Goal: Navigation & Orientation: Find specific page/section

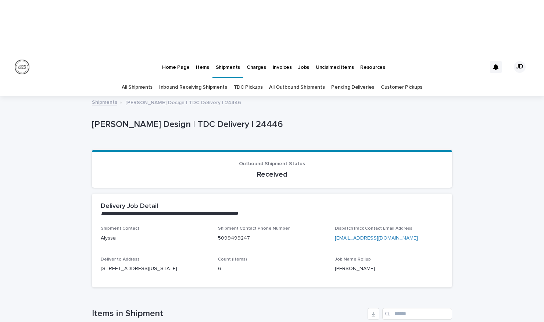
click at [198, 55] on p "Items" at bounding box center [202, 62] width 13 height 15
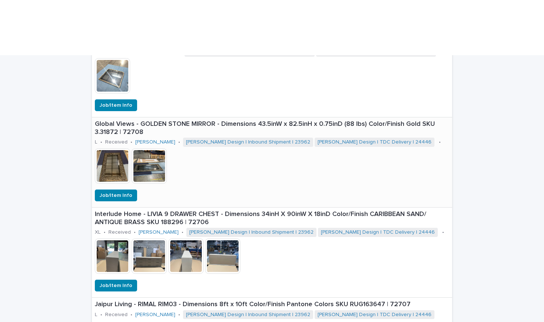
scroll to position [501, 0]
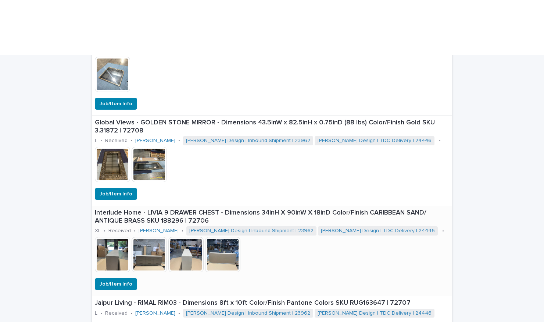
click at [112, 237] on img at bounding box center [112, 254] width 35 height 35
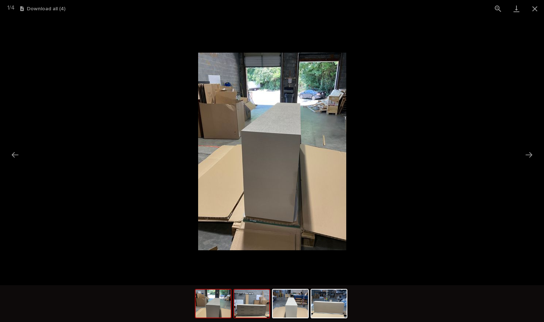
click at [246, 312] on img at bounding box center [251, 304] width 35 height 28
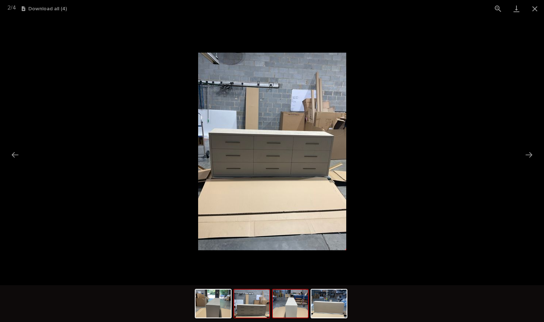
click at [292, 311] on img at bounding box center [290, 304] width 35 height 28
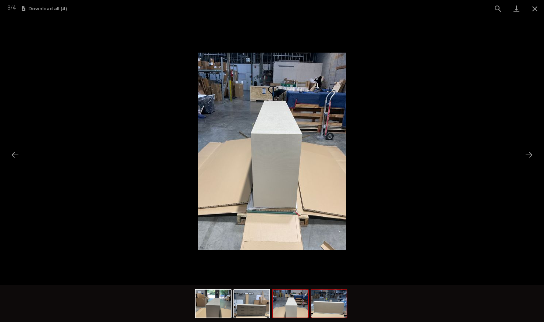
click at [325, 312] on img at bounding box center [329, 304] width 35 height 28
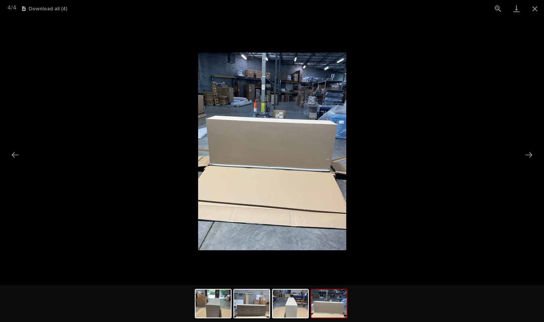
click at [462, 258] on picture at bounding box center [272, 151] width 544 height 268
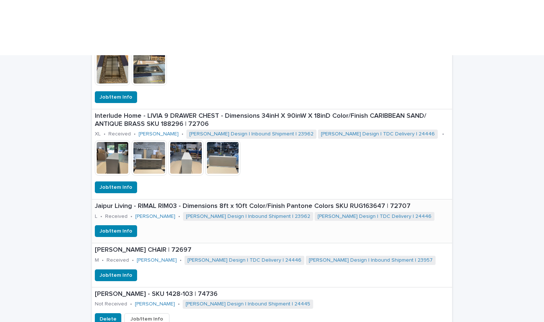
scroll to position [583, 0]
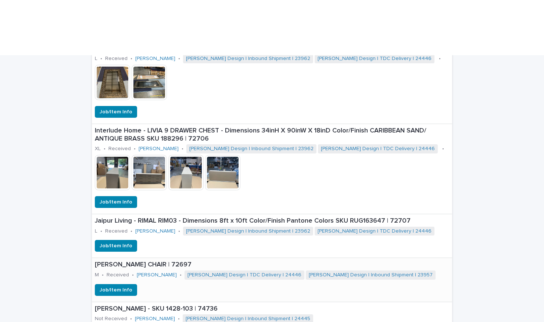
click at [182, 261] on p "[PERSON_NAME] CHAIR | 72697" at bounding box center [272, 265] width 355 height 8
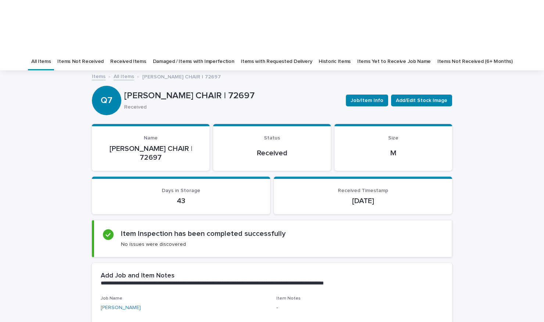
scroll to position [39, 0]
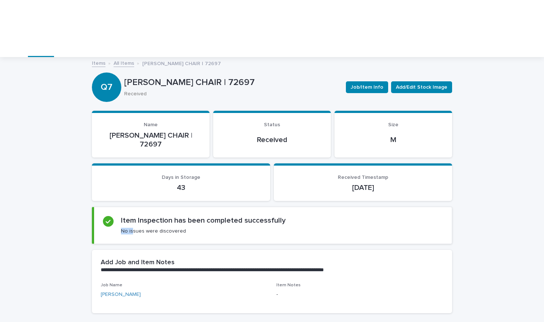
drag, startPoint x: 130, startPoint y: 177, endPoint x: 191, endPoint y: 177, distance: 60.7
click at [191, 216] on div "Item Inspection has been completed successfully No issues were discovered" at bounding box center [203, 225] width 165 height 18
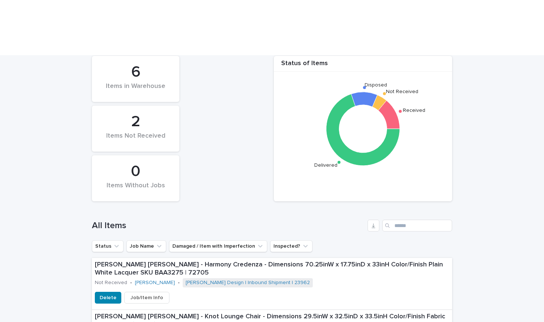
scroll to position [94, 0]
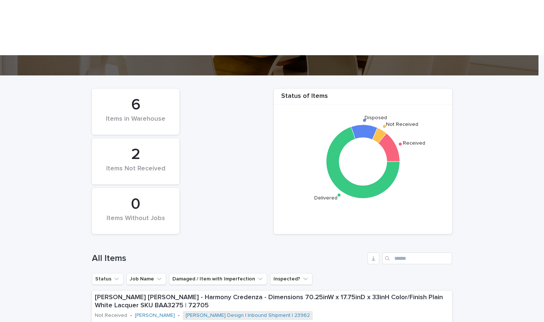
click at [150, 96] on div "6" at bounding box center [135, 105] width 63 height 18
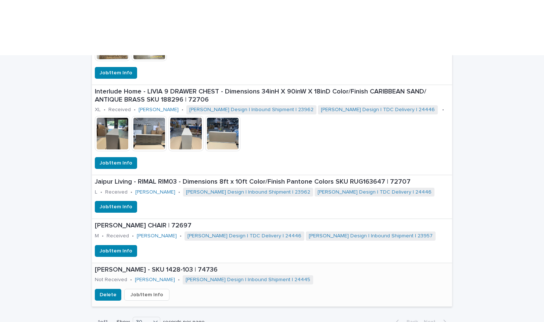
scroll to position [620, 0]
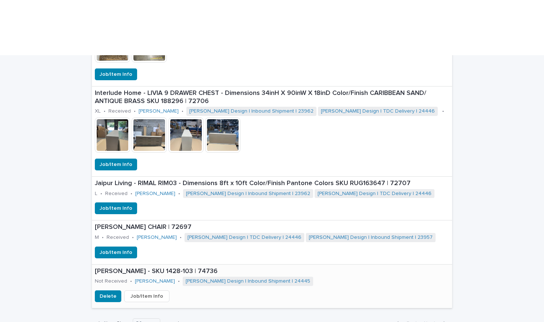
click at [127, 267] on p "[PERSON_NAME] - SKU 1428-103 | 74736" at bounding box center [266, 271] width 343 height 8
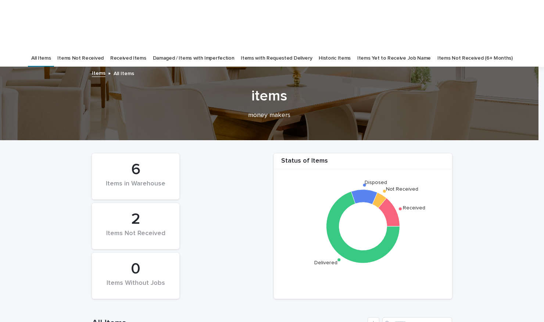
scroll to position [47, 0]
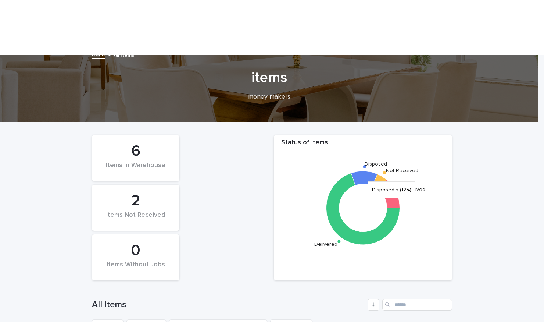
click at [365, 171] on icon at bounding box center [364, 178] width 26 height 15
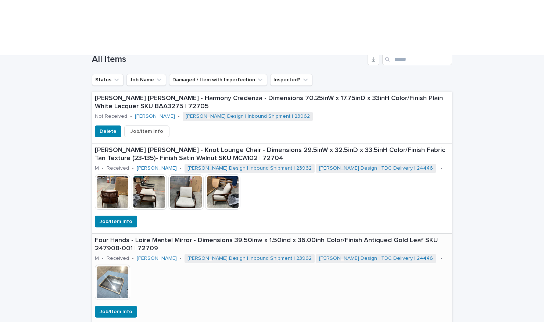
scroll to position [0, 0]
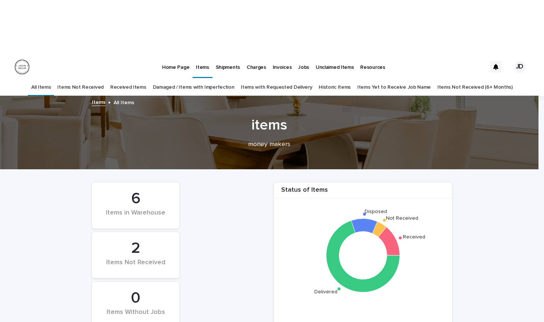
click at [88, 79] on link "Items Not Received" at bounding box center [80, 87] width 46 height 17
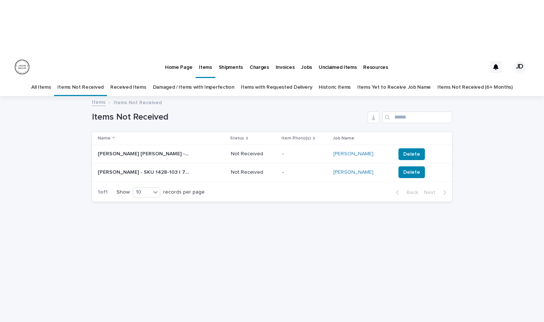
click at [135, 79] on link "Received Items" at bounding box center [128, 87] width 36 height 17
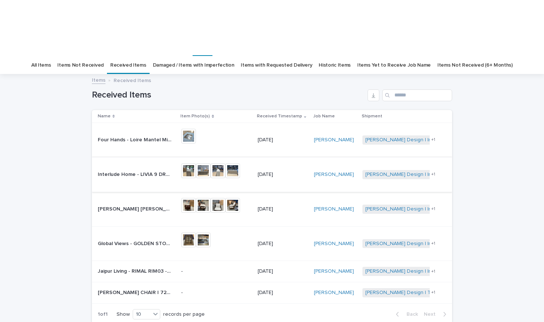
scroll to position [27, 0]
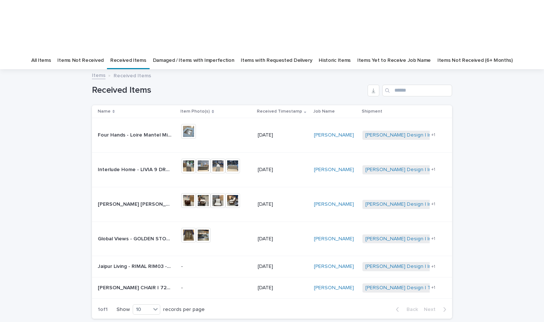
click at [194, 52] on link "Damaged / Items with Imperfection" at bounding box center [194, 60] width 82 height 17
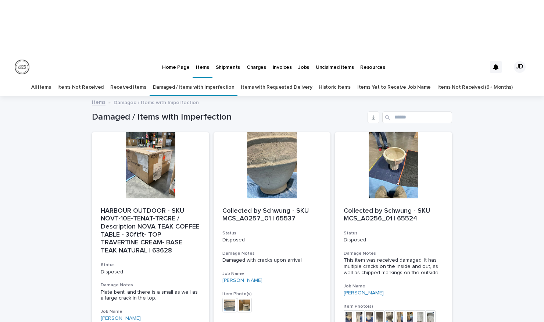
click at [252, 79] on link "Items with Requested Delivery" at bounding box center [276, 87] width 71 height 17
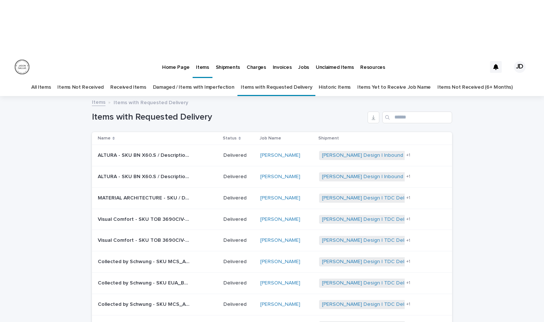
click at [327, 79] on link "Historic Items" at bounding box center [335, 87] width 32 height 17
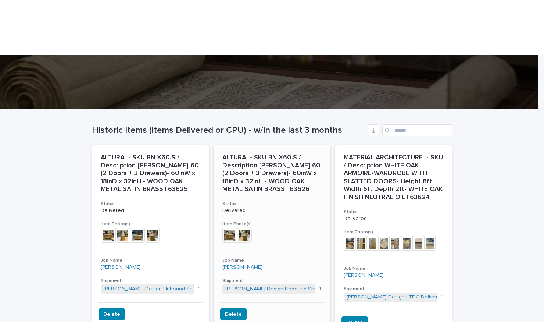
scroll to position [61, 0]
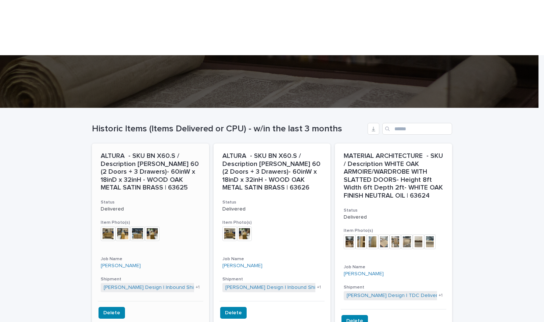
click at [103, 226] on img at bounding box center [108, 233] width 15 height 15
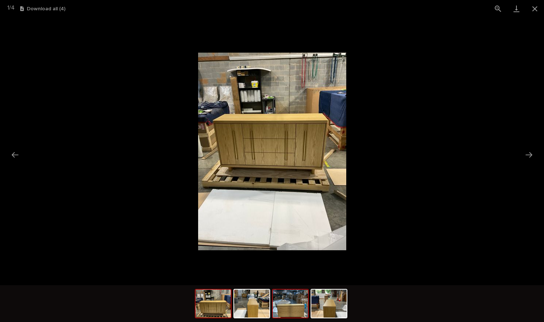
click at [290, 314] on img at bounding box center [290, 304] width 35 height 28
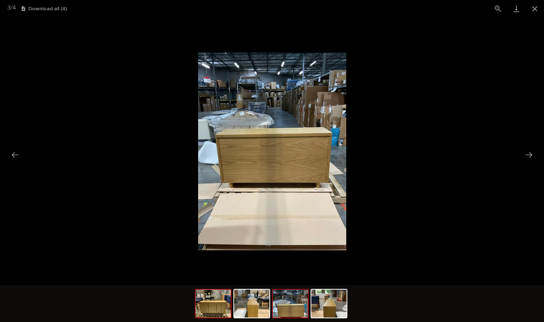
click at [217, 310] on img at bounding box center [213, 304] width 35 height 28
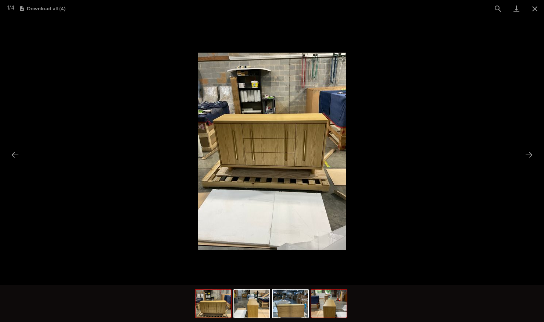
click at [325, 303] on img at bounding box center [329, 304] width 35 height 28
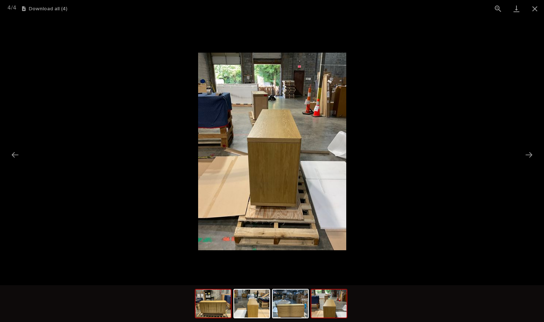
click at [204, 303] on img at bounding box center [213, 304] width 35 height 28
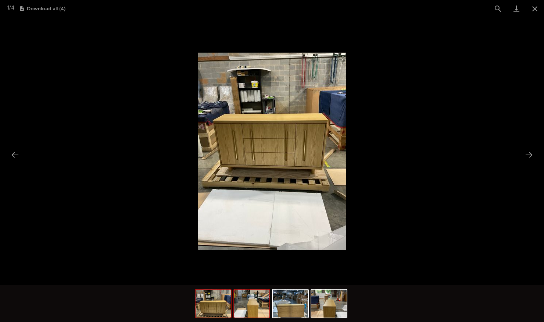
click at [257, 312] on img at bounding box center [251, 304] width 35 height 28
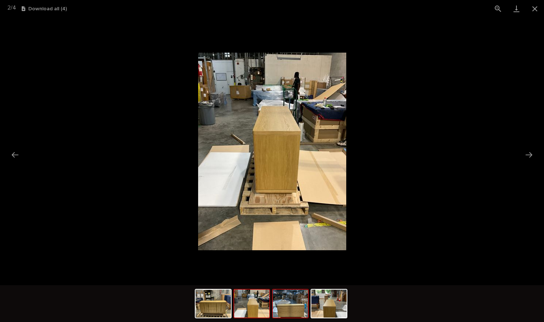
click at [285, 313] on img at bounding box center [290, 304] width 35 height 28
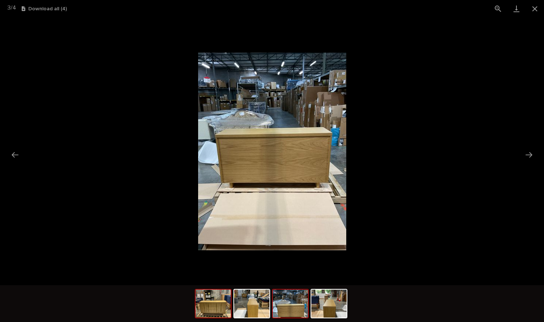
click at [219, 308] on img at bounding box center [213, 304] width 35 height 28
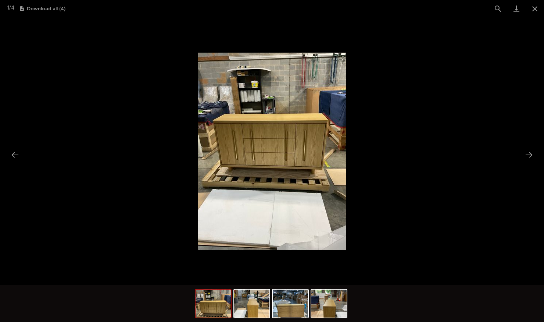
click at [162, 240] on picture at bounding box center [272, 151] width 544 height 268
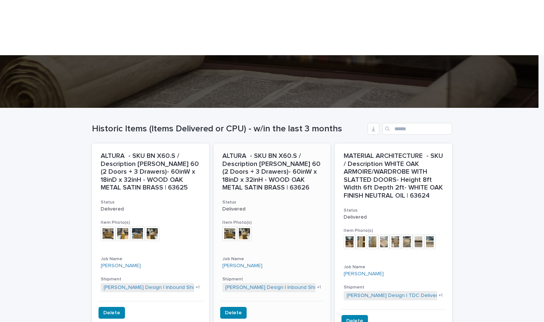
click at [227, 226] on img at bounding box center [230, 233] width 15 height 15
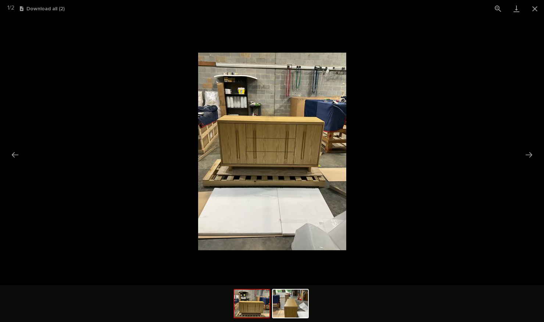
click at [427, 185] on picture at bounding box center [272, 151] width 544 height 268
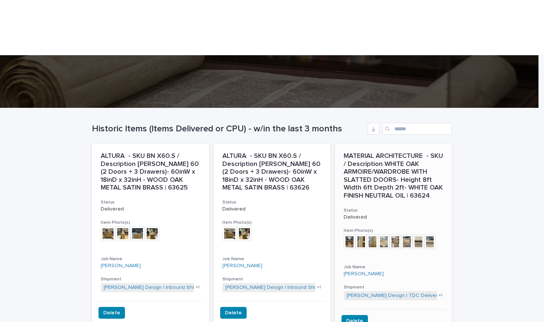
click at [379, 234] on img at bounding box center [384, 241] width 11 height 15
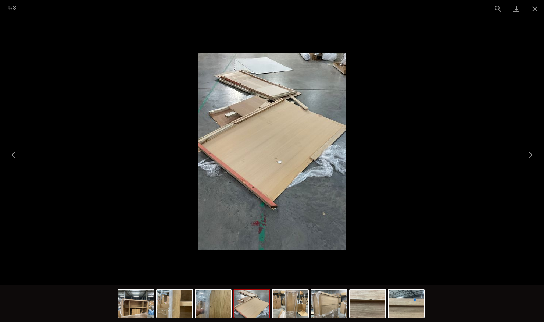
click at [445, 213] on picture at bounding box center [272, 151] width 544 height 268
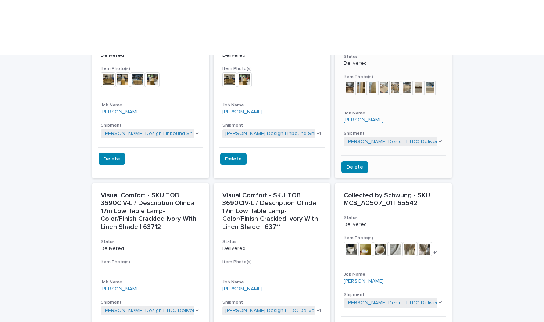
scroll to position [250, 0]
